Goal: Share content

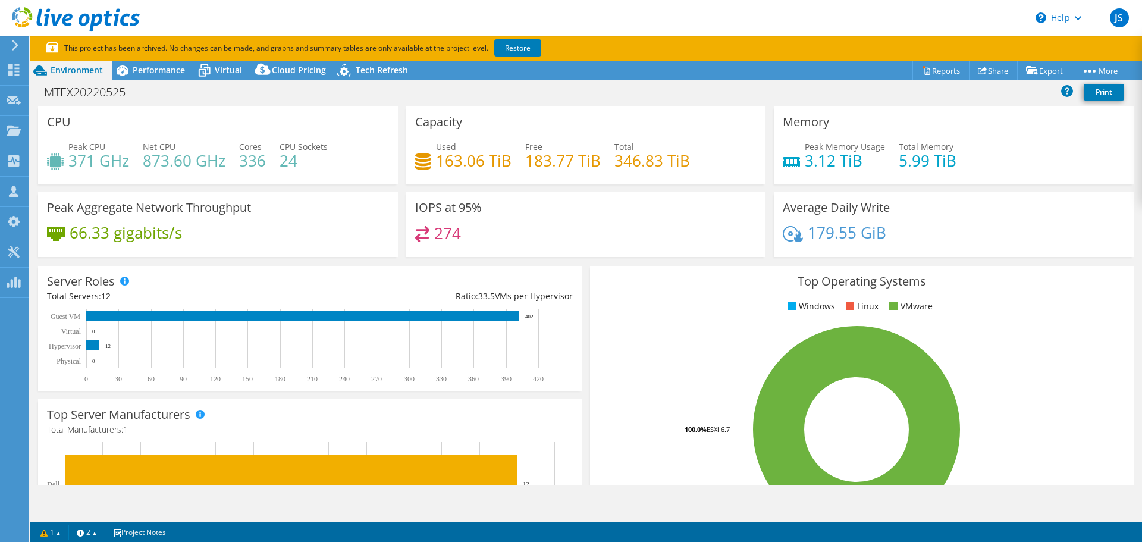
select select "USD"
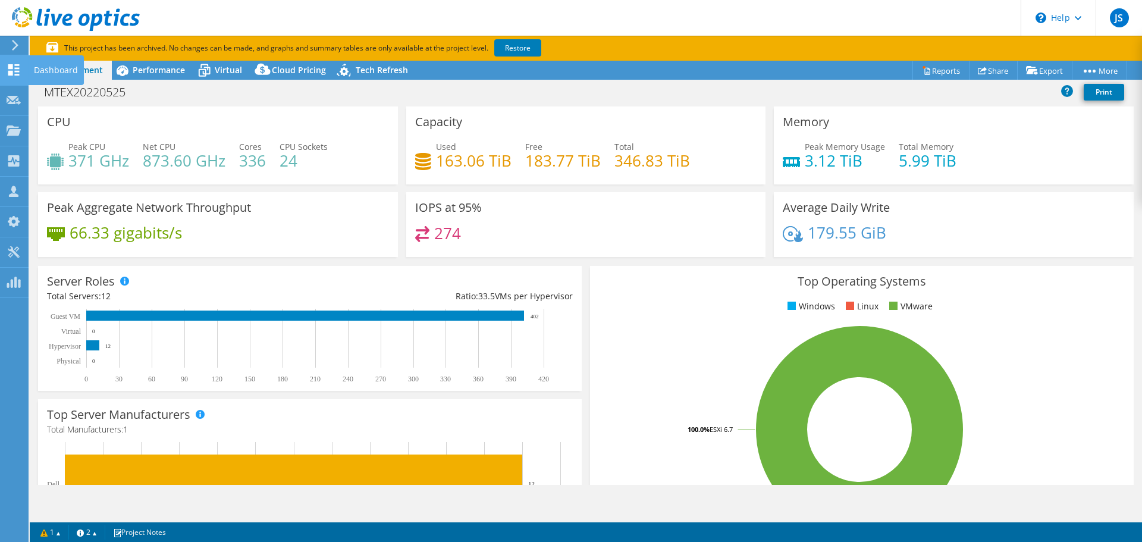
click at [7, 64] on icon at bounding box center [14, 69] width 14 height 11
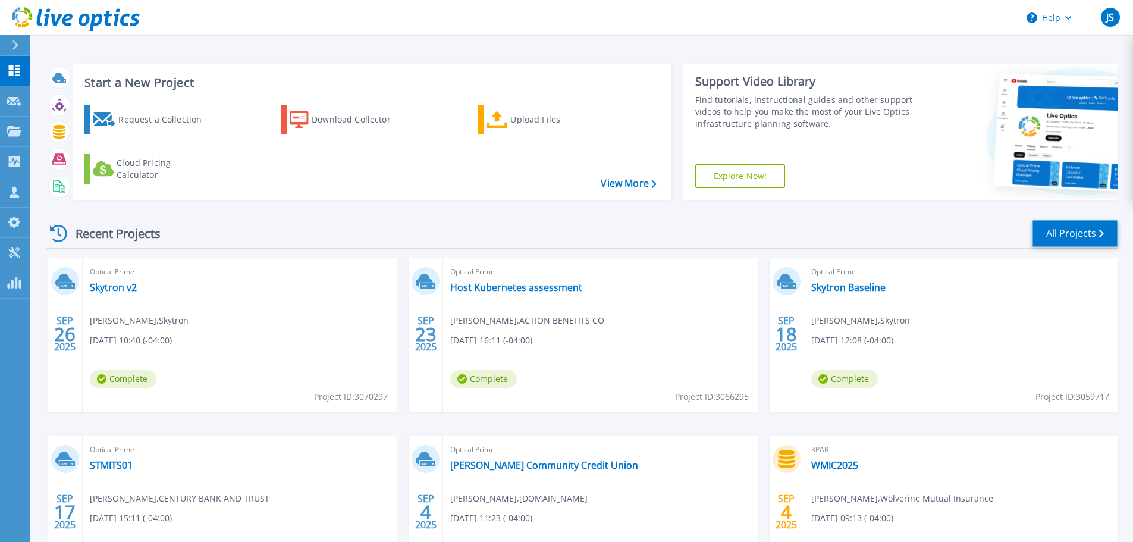
click at [1071, 227] on link "All Projects" at bounding box center [1075, 233] width 86 height 27
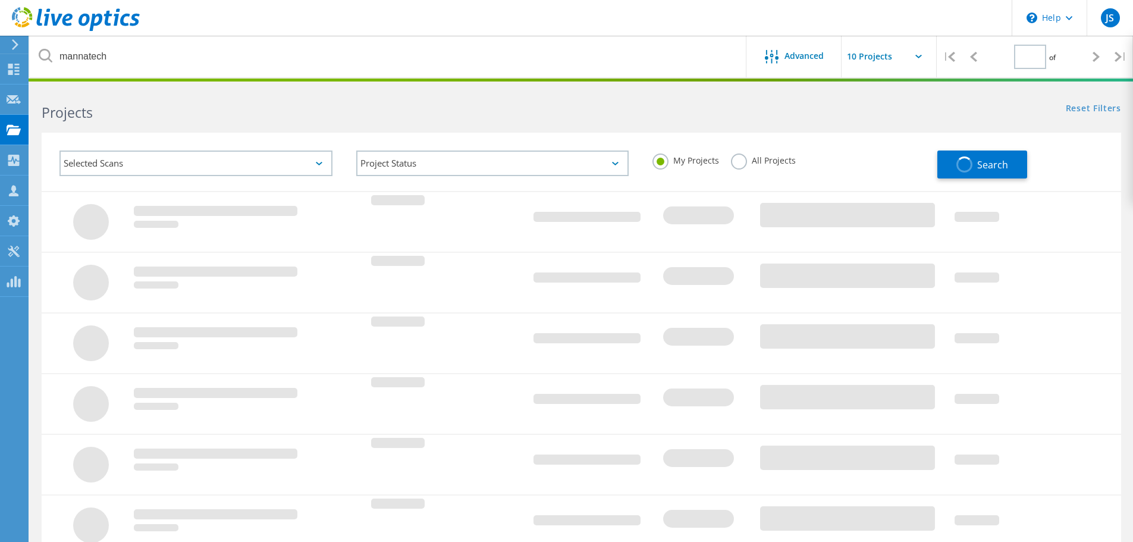
type input "1"
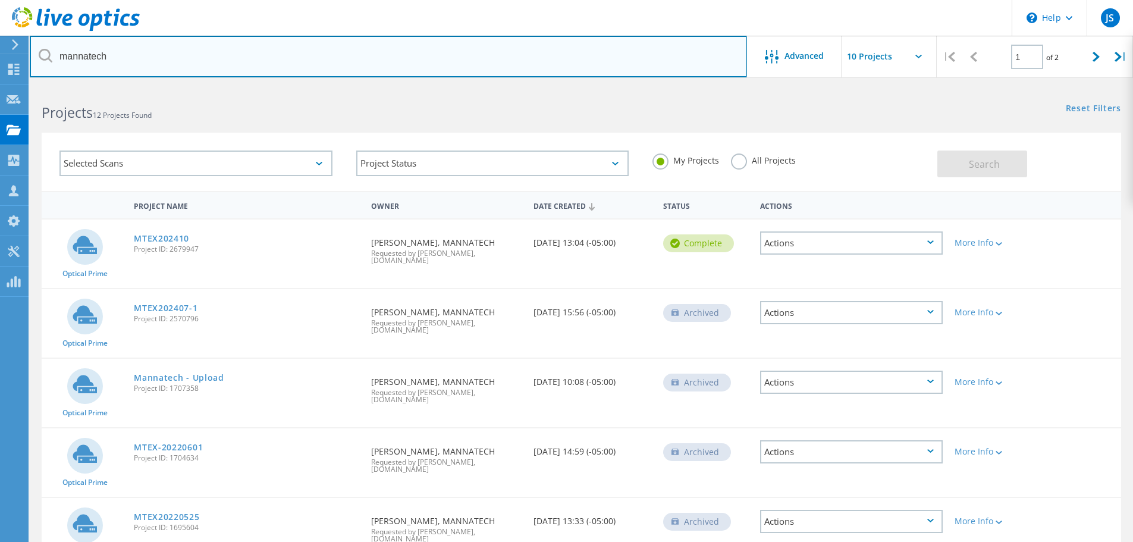
click at [235, 48] on input "mannatech" at bounding box center [388, 57] width 717 height 42
type input "m"
type input "makers"
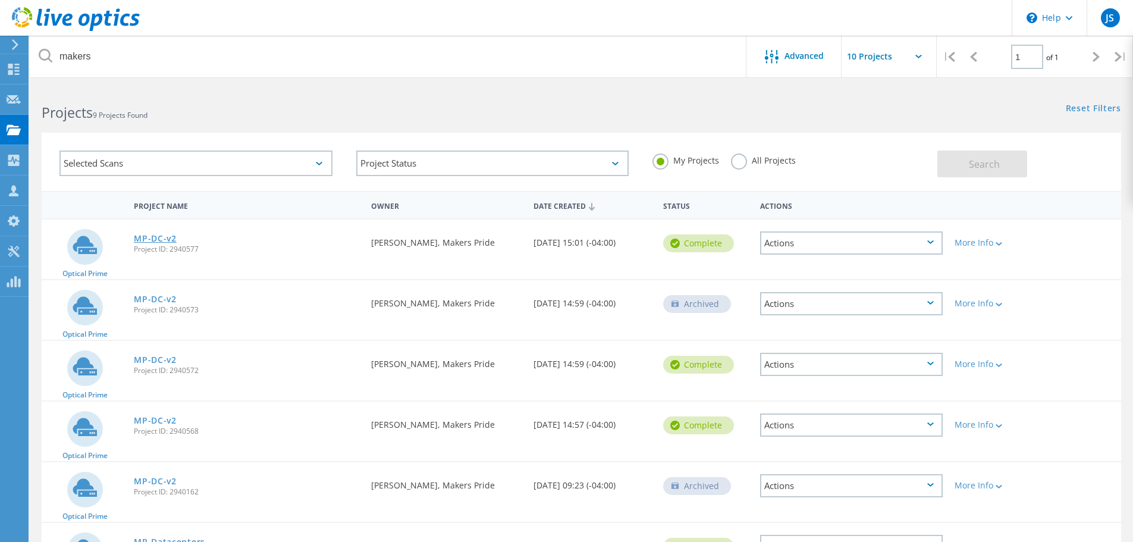
click at [164, 237] on link "MP-DC-v2" at bounding box center [155, 238] width 43 height 8
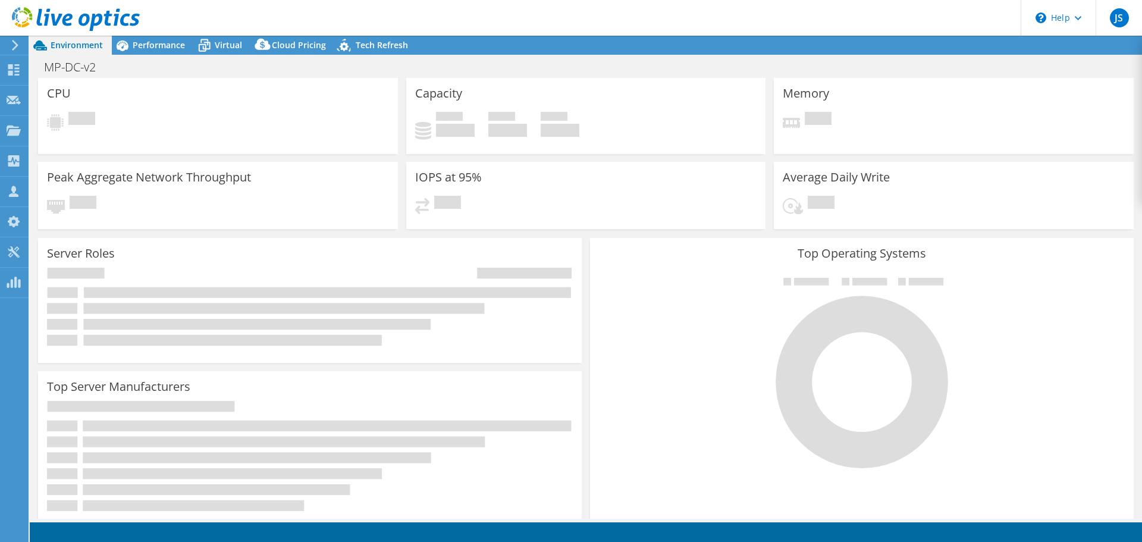
select select "USWest"
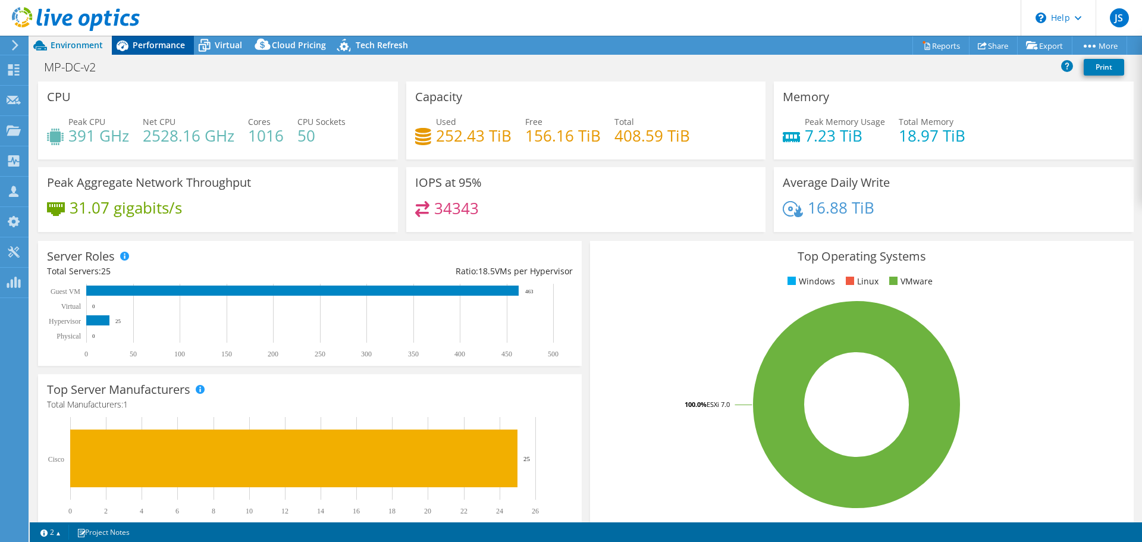
click at [164, 46] on span "Performance" at bounding box center [159, 44] width 52 height 11
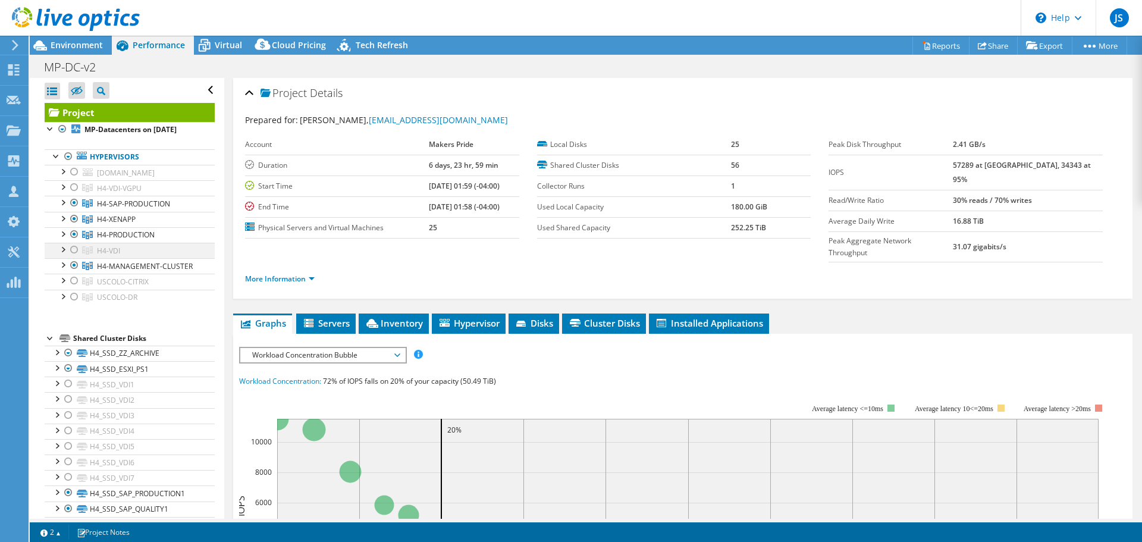
click at [73, 257] on div at bounding box center [74, 250] width 12 height 14
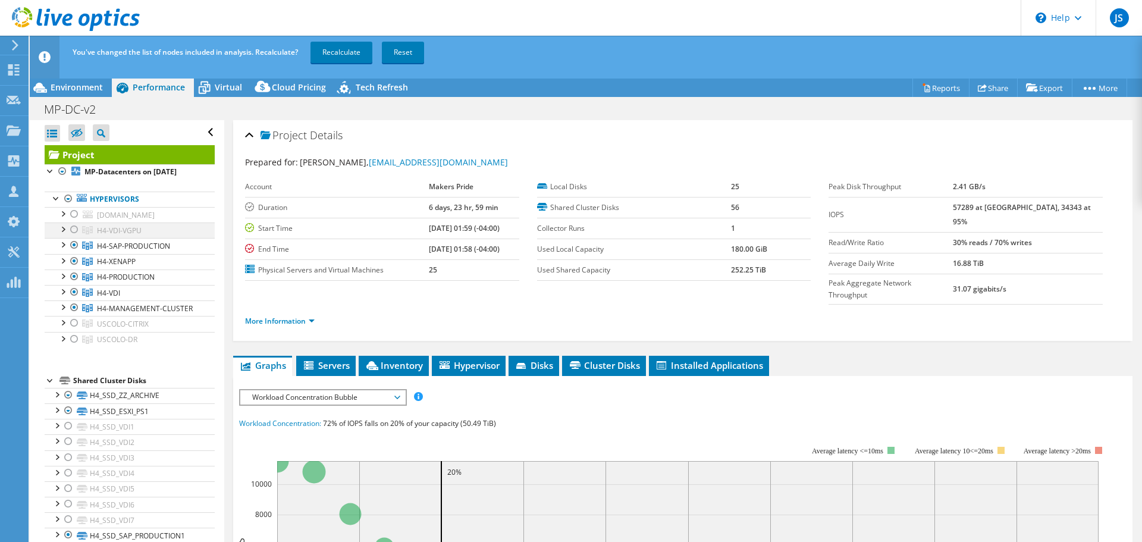
click at [75, 237] on div at bounding box center [74, 229] width 12 height 14
click at [77, 252] on div at bounding box center [74, 245] width 12 height 14
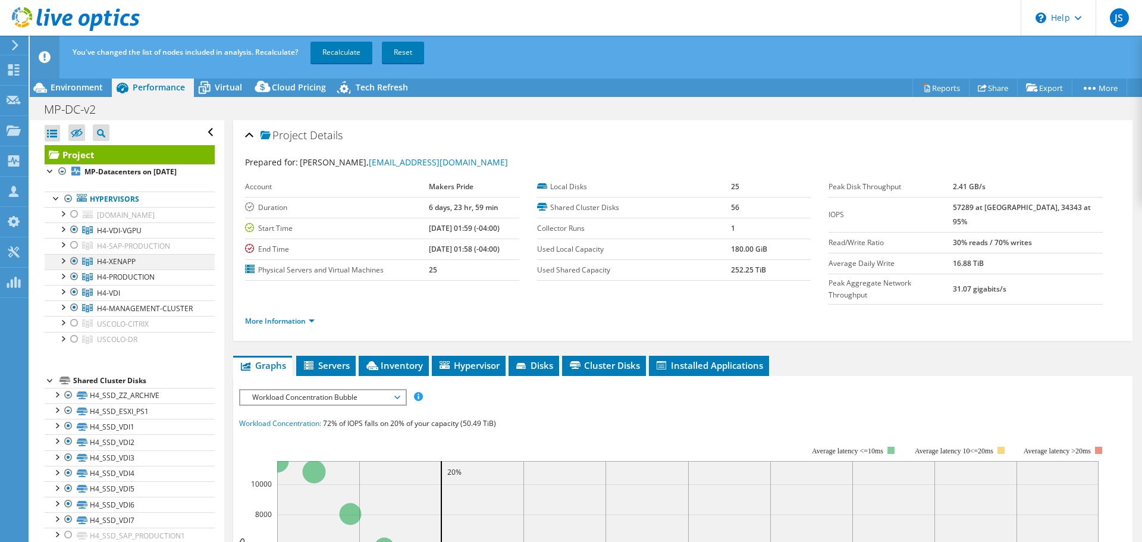
click at [74, 268] on div at bounding box center [74, 261] width 12 height 14
click at [75, 282] on div at bounding box center [74, 276] width 12 height 14
click at [77, 296] on div at bounding box center [74, 292] width 12 height 14
click at [77, 315] on div at bounding box center [74, 307] width 12 height 14
click at [343, 49] on link "Recalculate" at bounding box center [342, 52] width 62 height 21
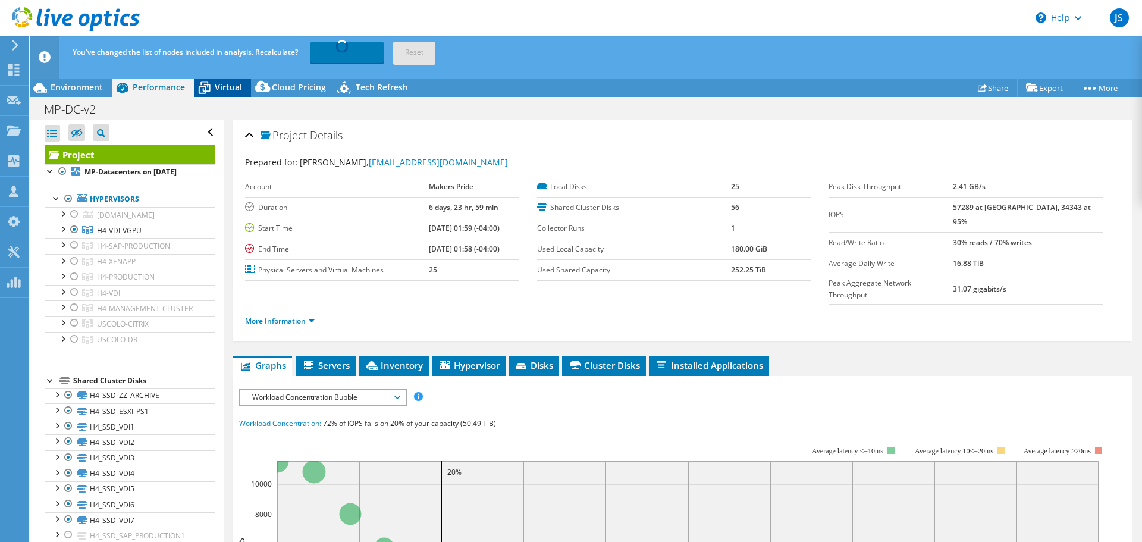
click at [230, 84] on span "Virtual" at bounding box center [228, 86] width 27 height 11
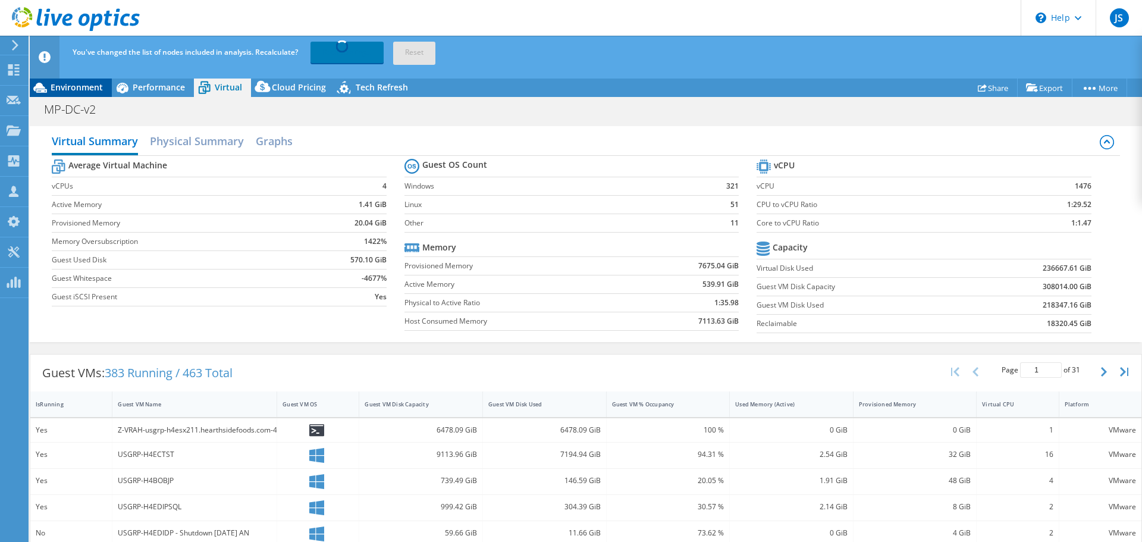
click at [86, 86] on span "Environment" at bounding box center [77, 86] width 52 height 11
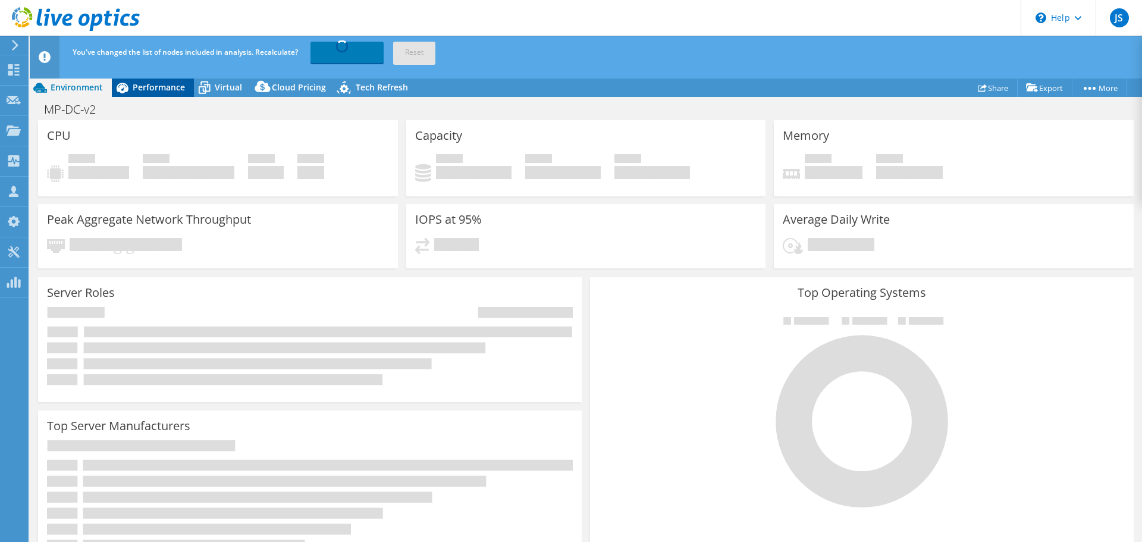
click at [168, 95] on div "Performance" at bounding box center [153, 87] width 82 height 19
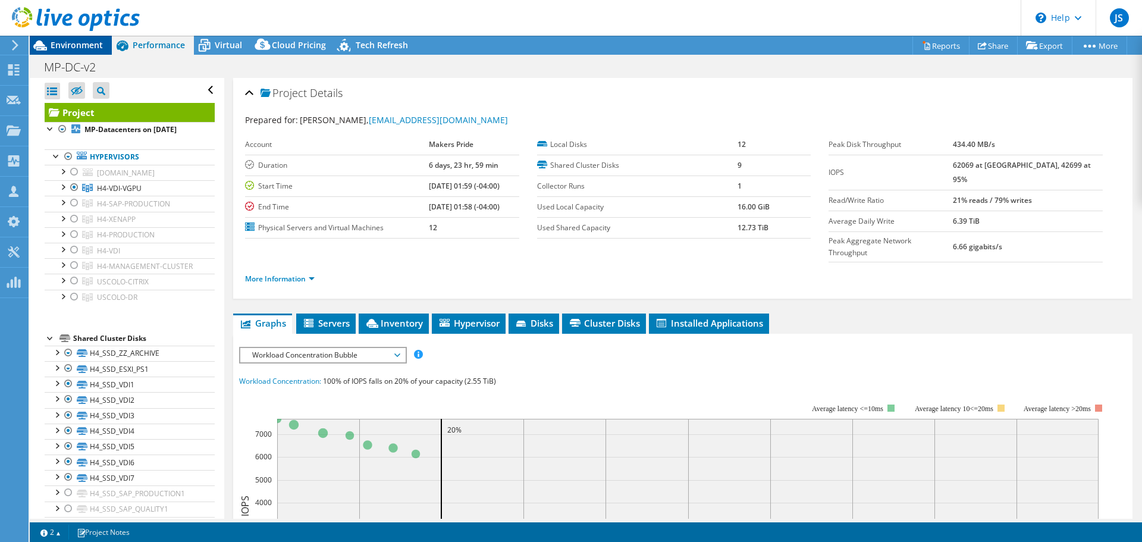
click at [89, 43] on span "Environment" at bounding box center [77, 44] width 52 height 11
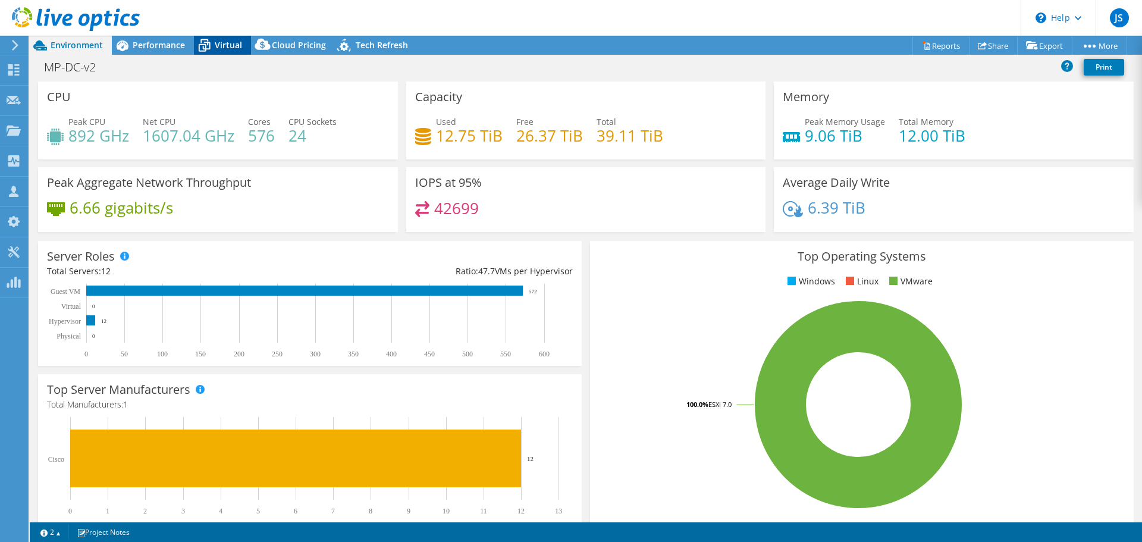
click at [235, 47] on span "Virtual" at bounding box center [228, 44] width 27 height 11
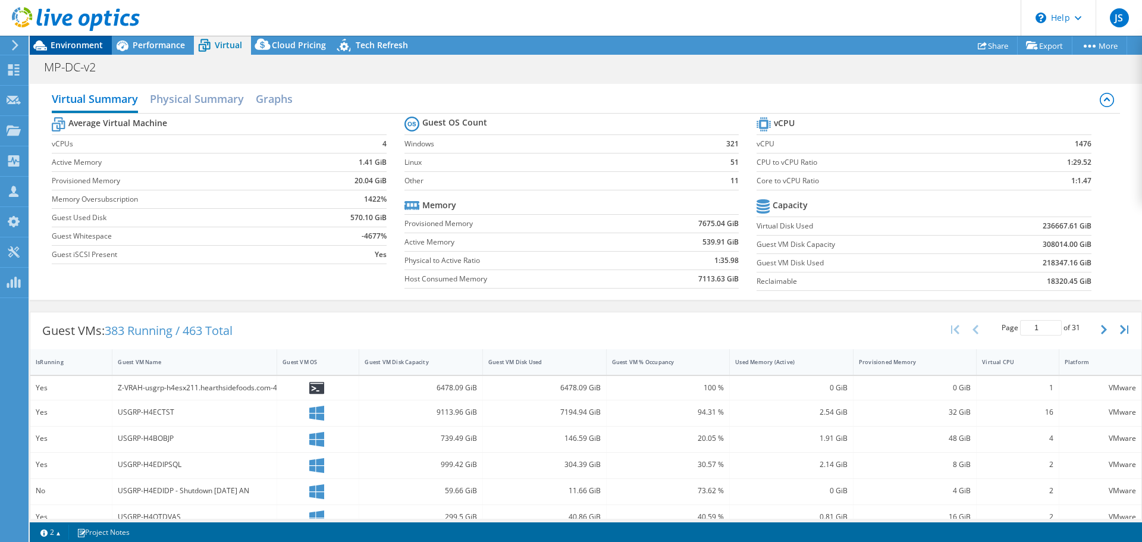
click at [65, 51] on div "Environment" at bounding box center [71, 45] width 82 height 19
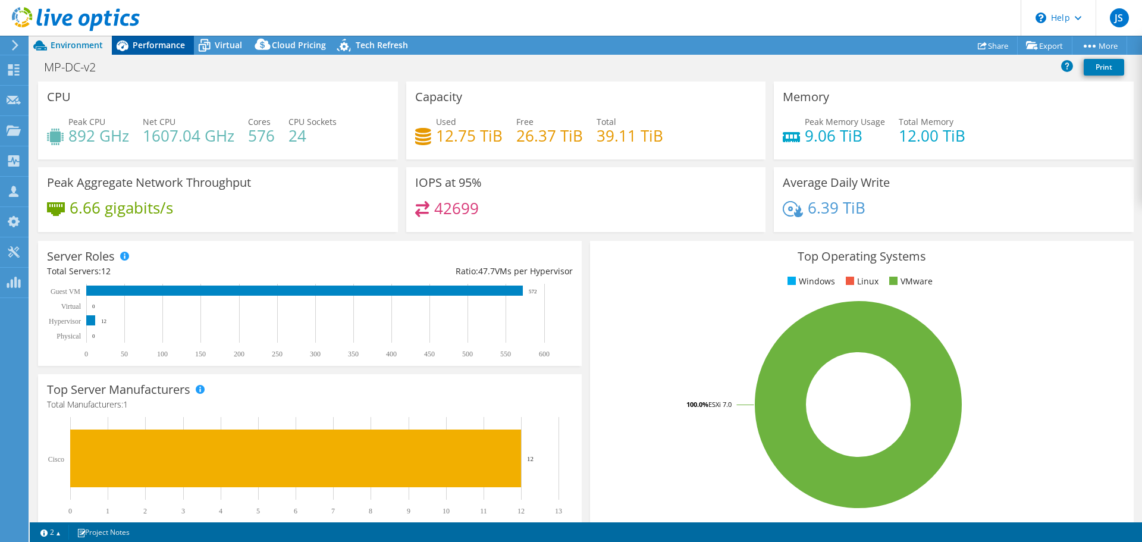
click at [164, 43] on span "Performance" at bounding box center [159, 44] width 52 height 11
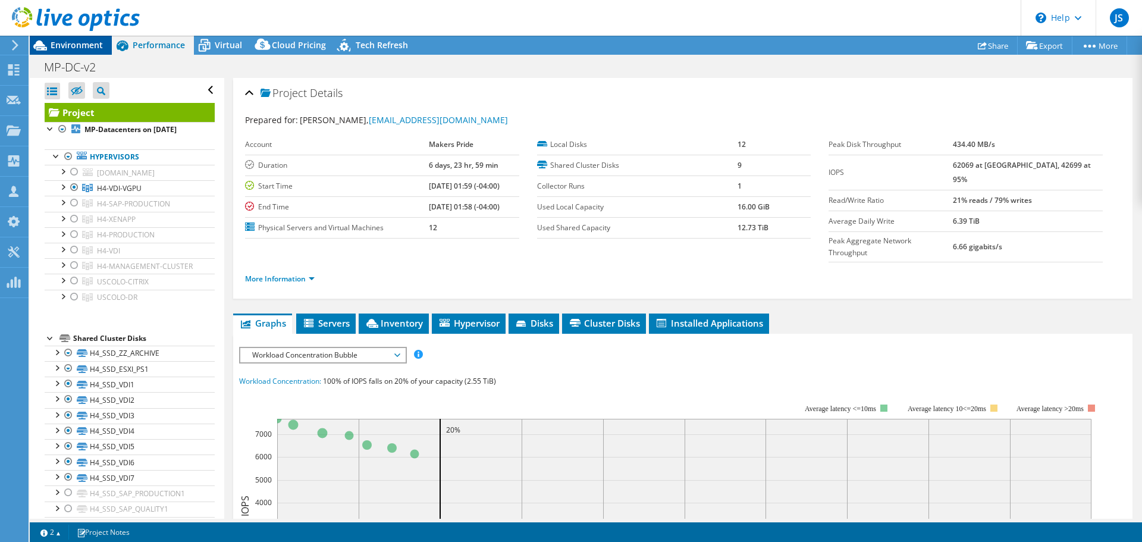
click at [93, 42] on span "Environment" at bounding box center [77, 44] width 52 height 11
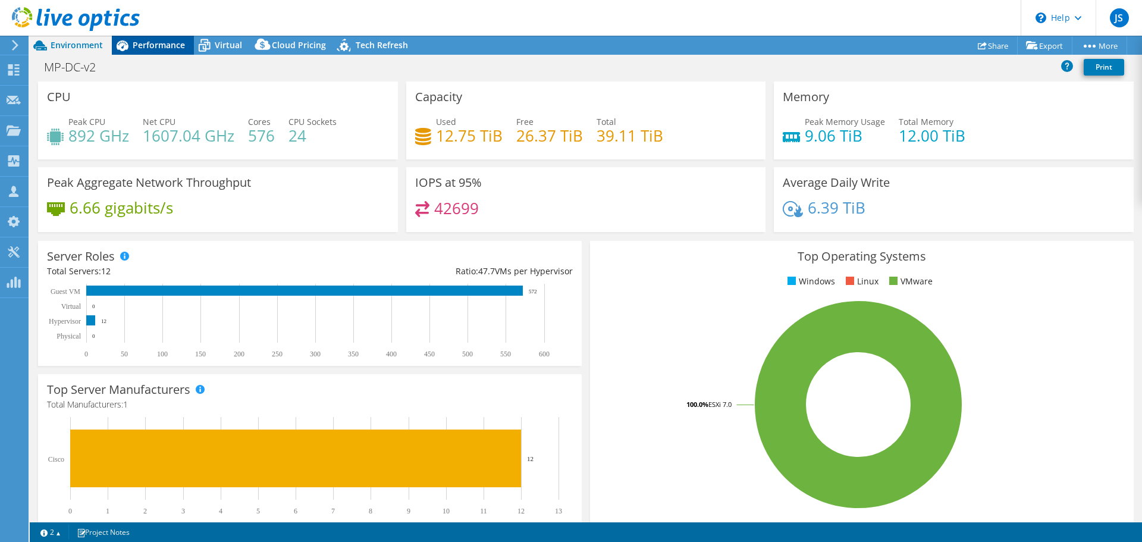
click at [127, 42] on icon at bounding box center [122, 45] width 21 height 21
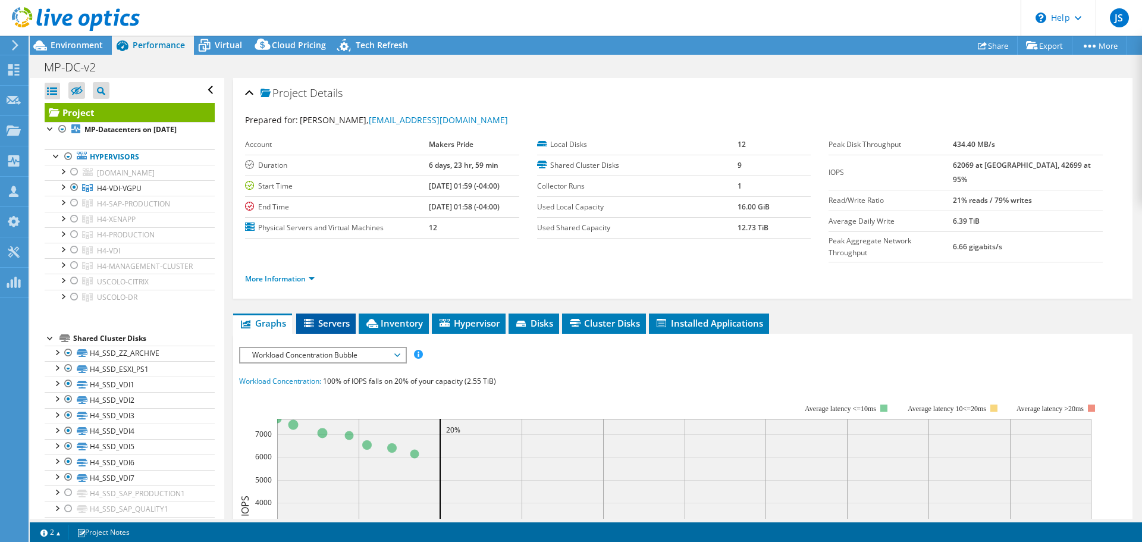
click at [313, 319] on icon at bounding box center [310, 324] width 12 height 10
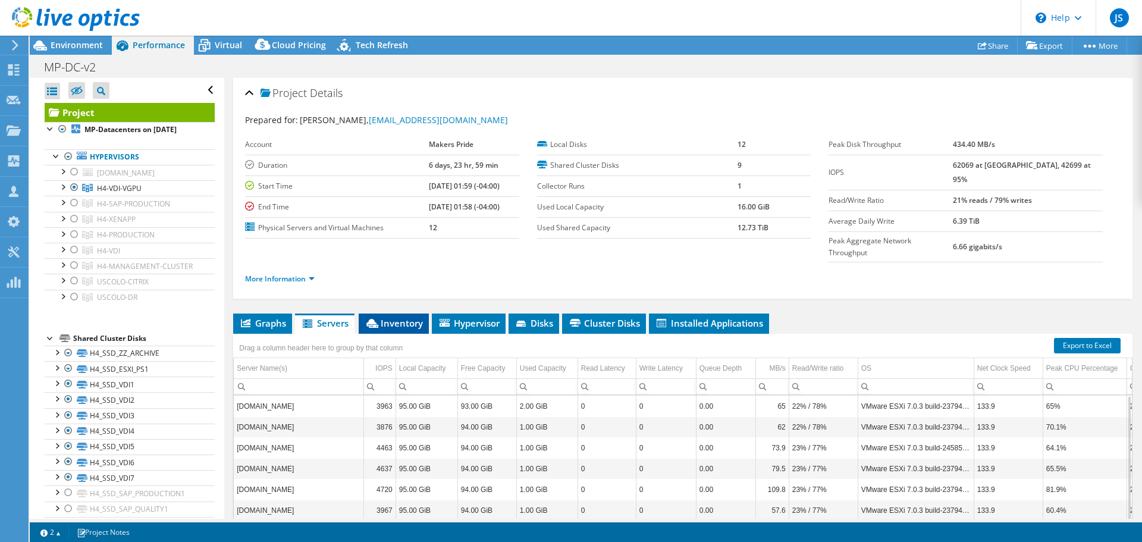
click at [406, 317] on span "Inventory" at bounding box center [394, 323] width 58 height 12
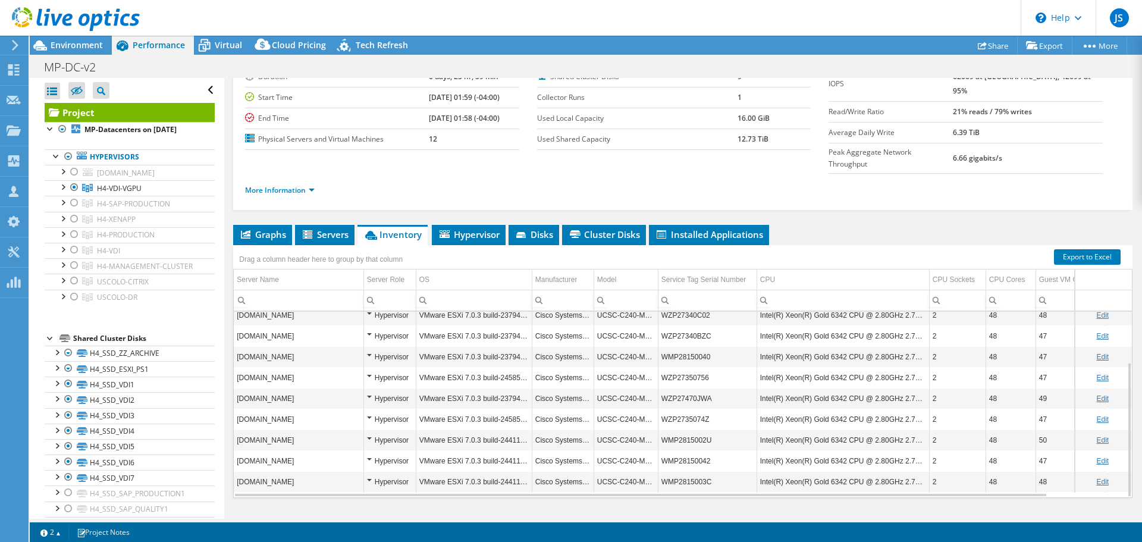
scroll to position [89, 0]
click at [81, 45] on span "Environment" at bounding box center [77, 44] width 52 height 11
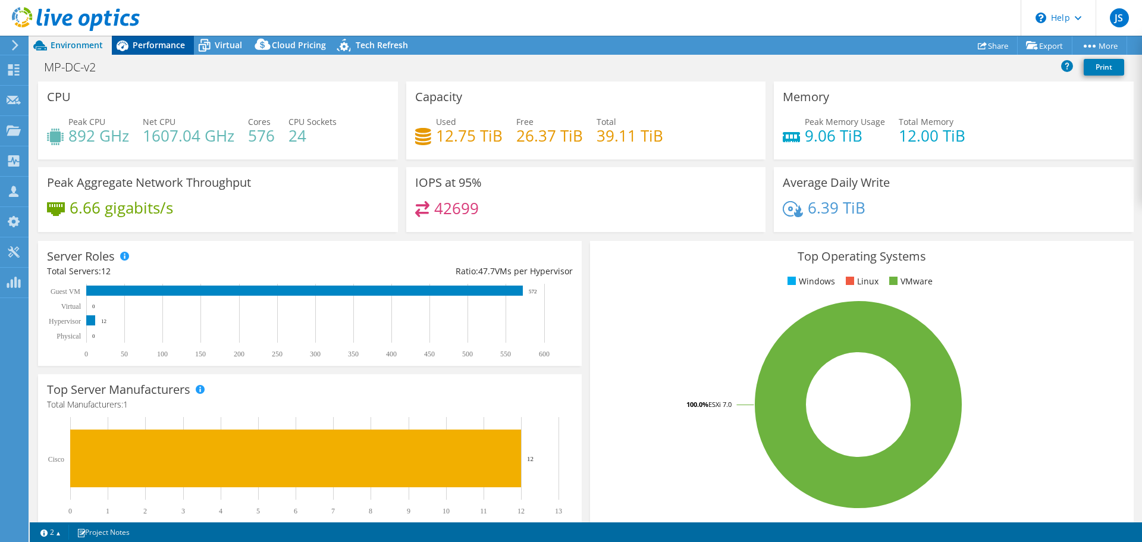
click at [139, 45] on span "Performance" at bounding box center [159, 44] width 52 height 11
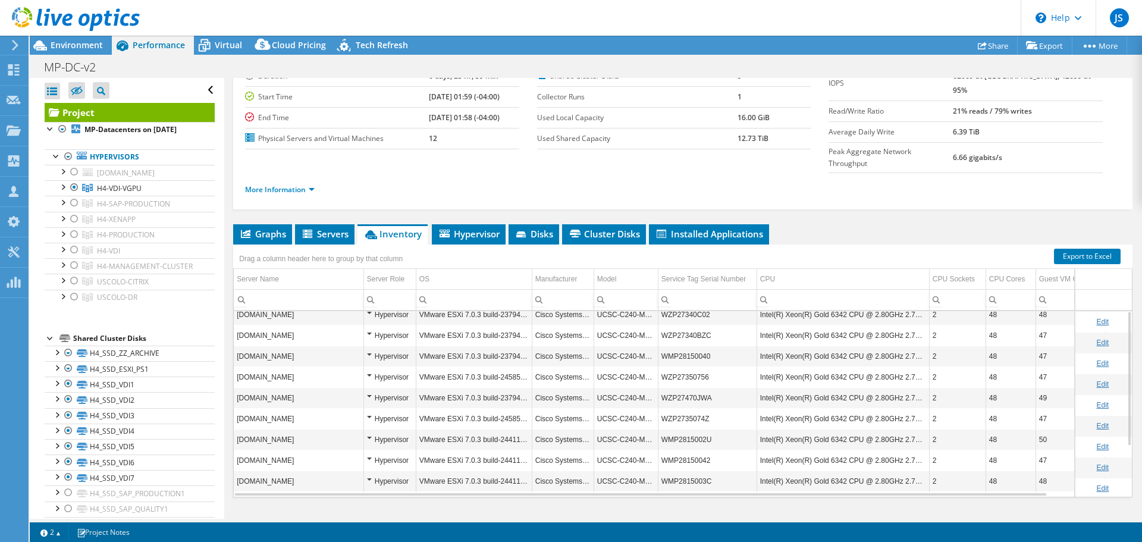
scroll to position [0, 0]
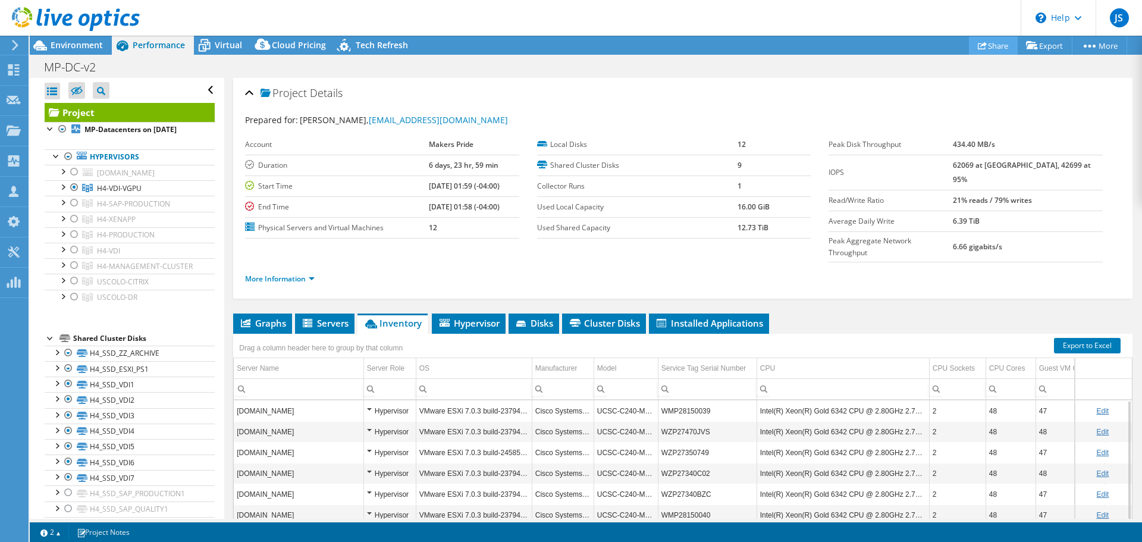
click at [982, 46] on link "Share" at bounding box center [993, 45] width 49 height 18
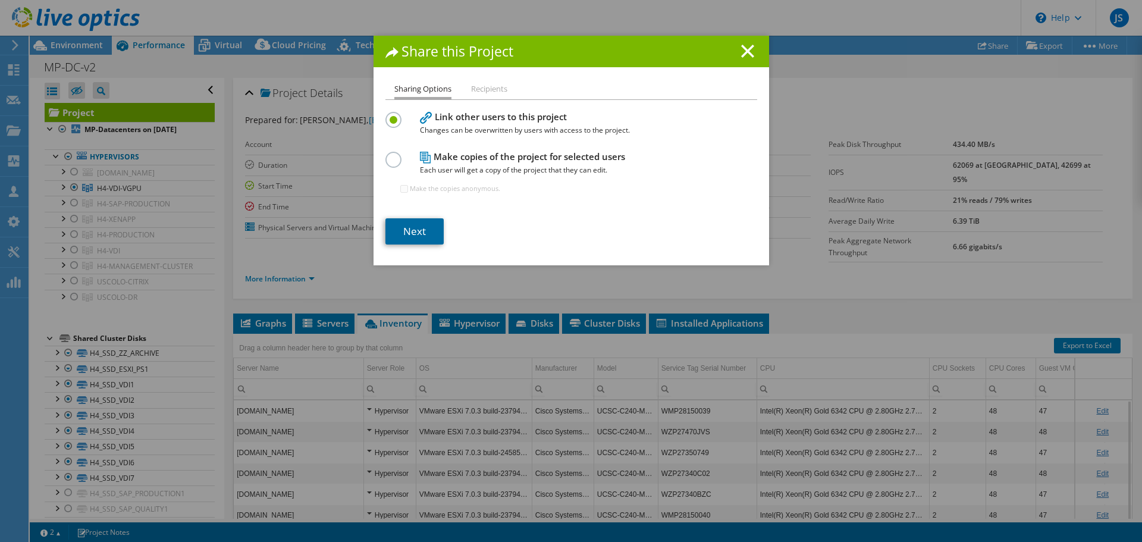
click at [406, 230] on link "Next" at bounding box center [414, 231] width 58 height 26
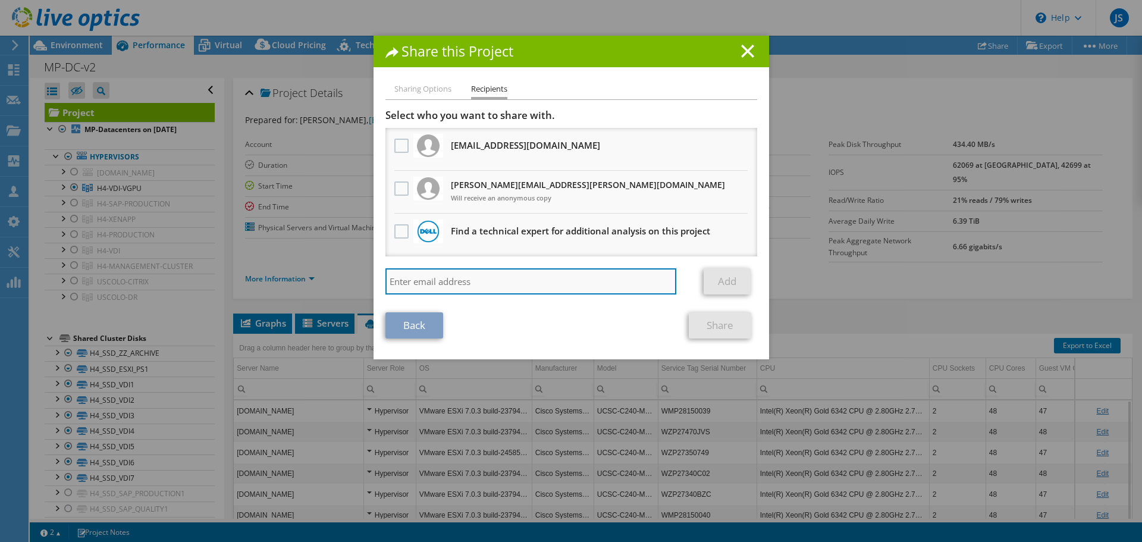
click at [453, 281] on input "search" at bounding box center [530, 281] width 291 height 26
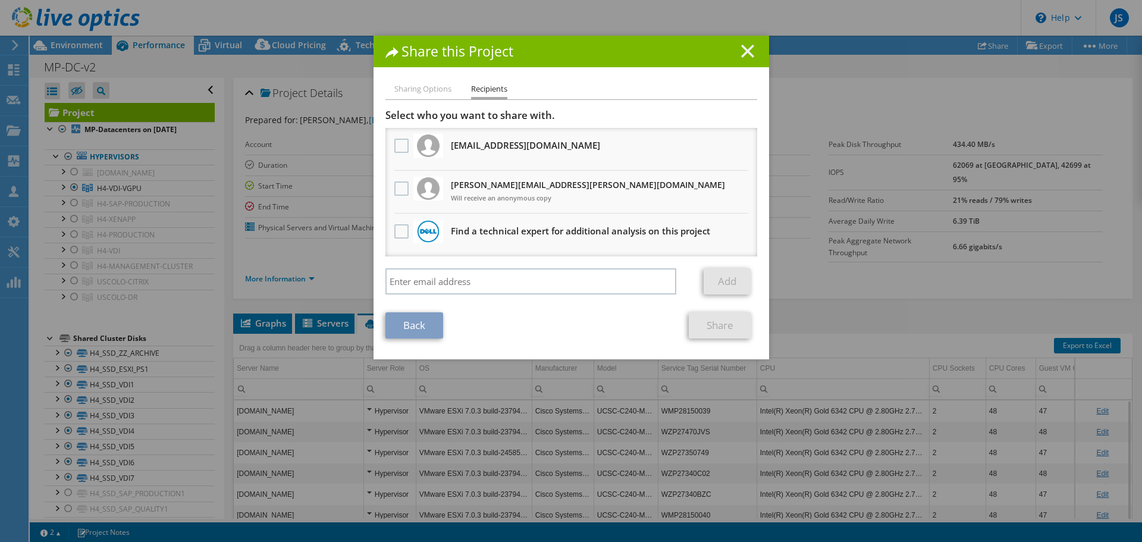
click at [748, 51] on icon at bounding box center [747, 51] width 13 height 13
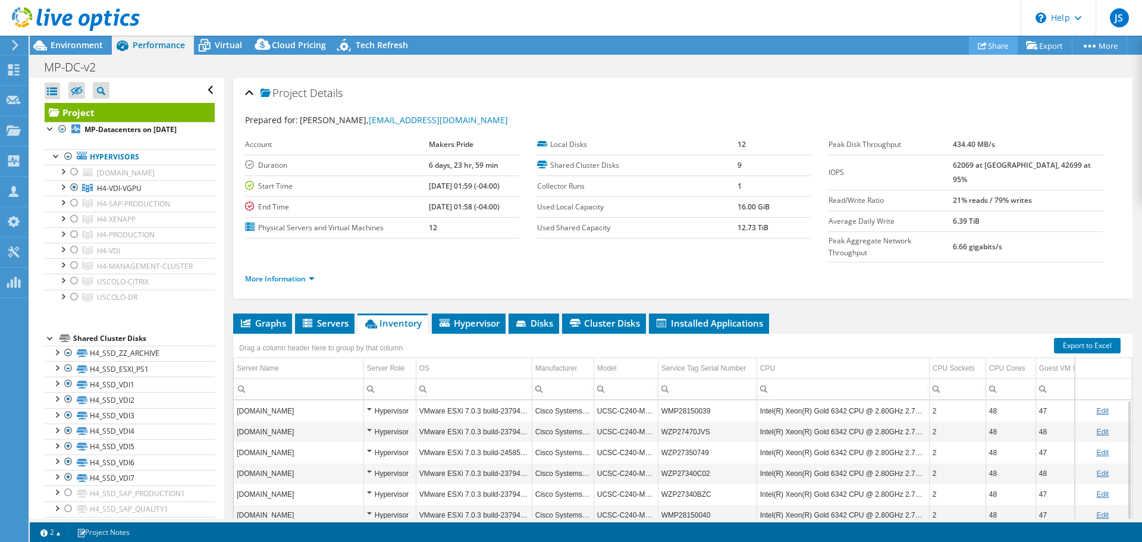
click at [983, 48] on link "Share" at bounding box center [993, 45] width 49 height 18
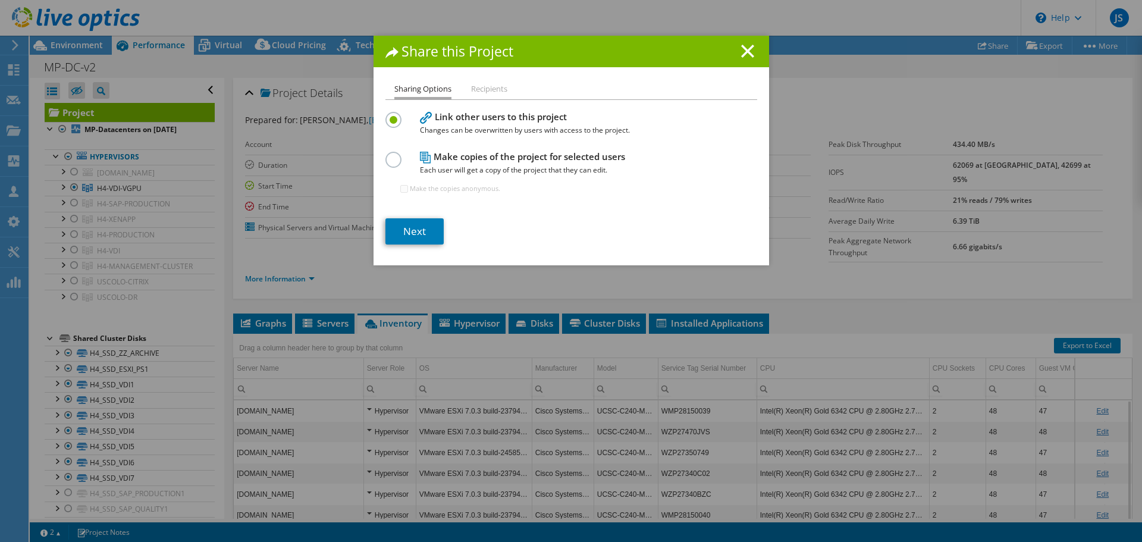
click at [391, 155] on label at bounding box center [395, 153] width 21 height 3
click at [0, 0] on input "radio" at bounding box center [0, 0] width 0 height 0
click at [422, 228] on link "Next" at bounding box center [414, 231] width 58 height 26
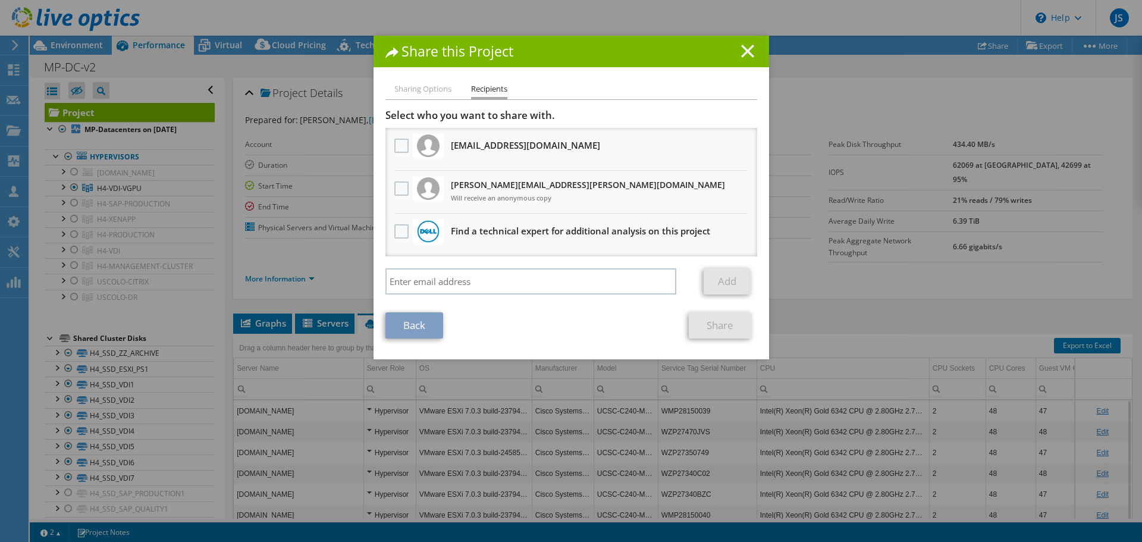
click at [742, 53] on line at bounding box center [748, 51] width 12 height 12
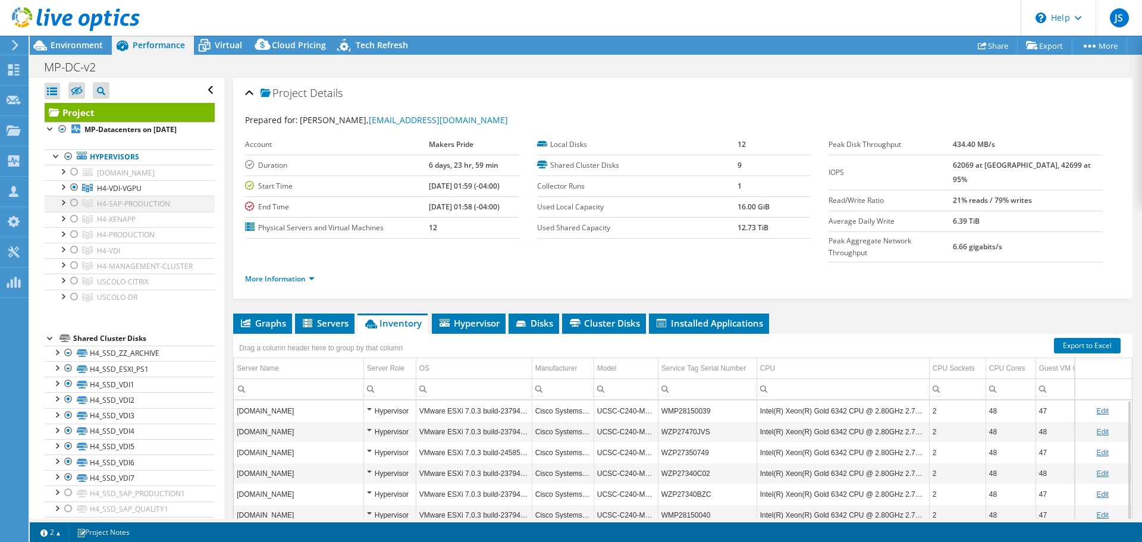
click at [74, 210] on div at bounding box center [74, 203] width 12 height 14
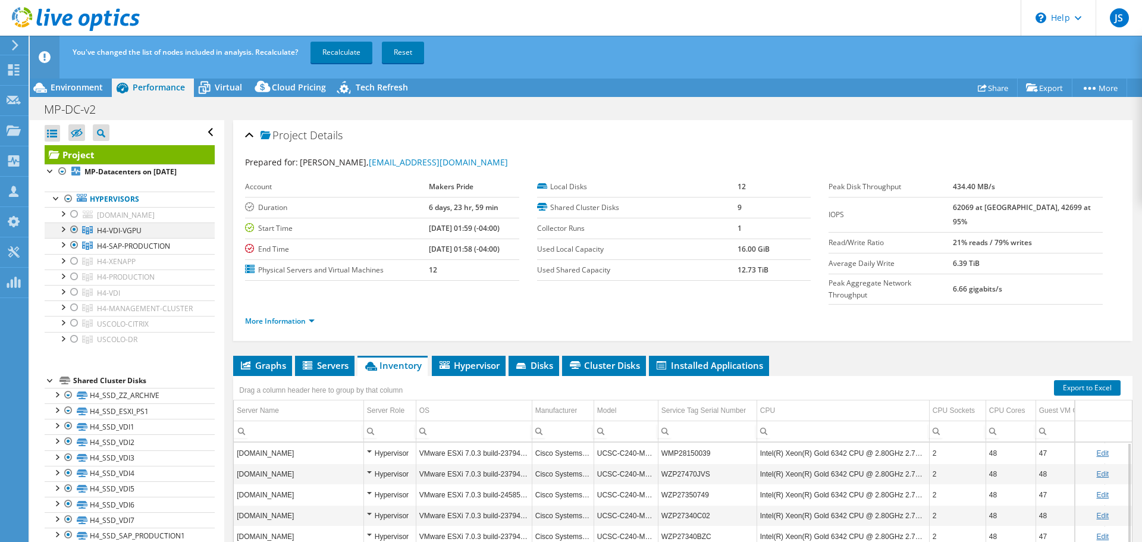
click at [76, 237] on div at bounding box center [74, 229] width 12 height 14
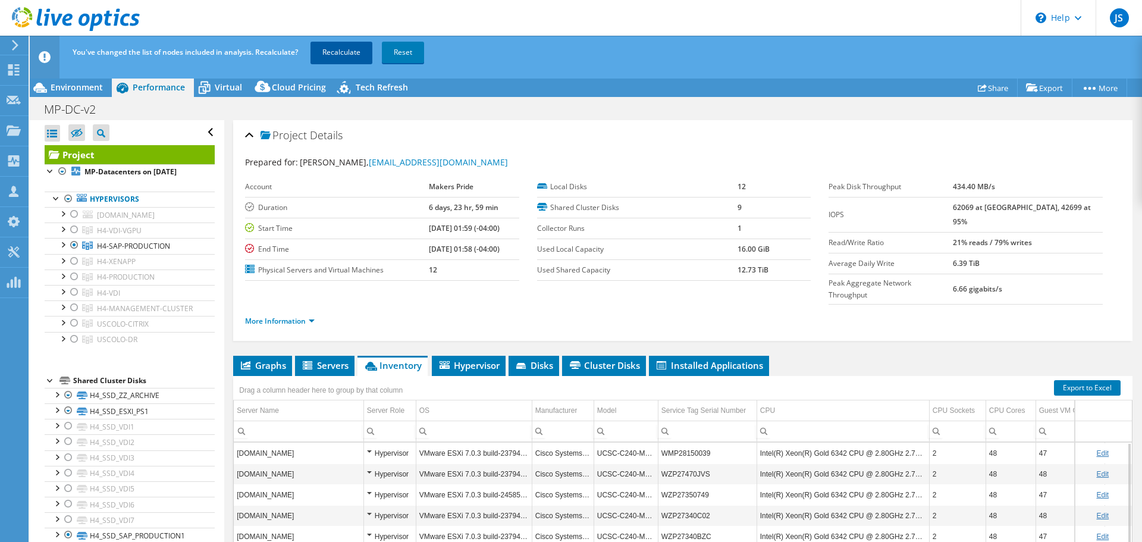
click at [341, 49] on link "Recalculate" at bounding box center [342, 52] width 62 height 21
